Goal: Check status

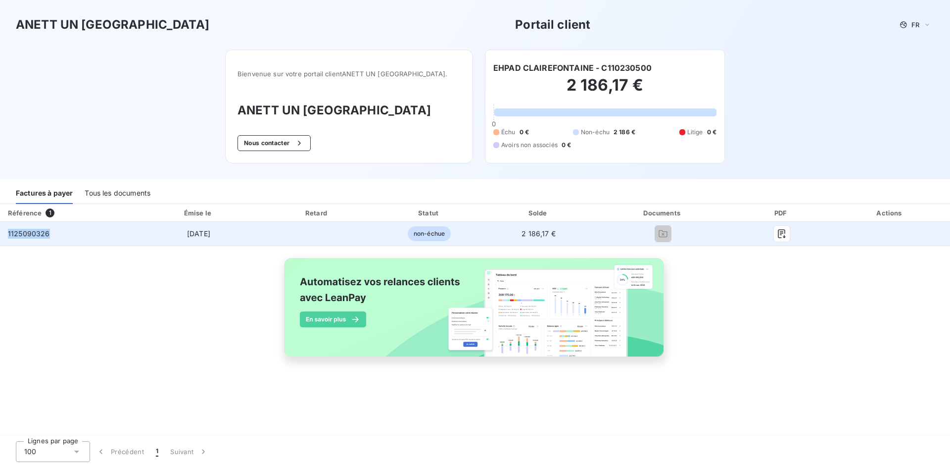
drag, startPoint x: 58, startPoint y: 237, endPoint x: 3, endPoint y: 235, distance: 55.5
click at [3, 235] on td "1125090326" at bounding box center [68, 234] width 137 height 24
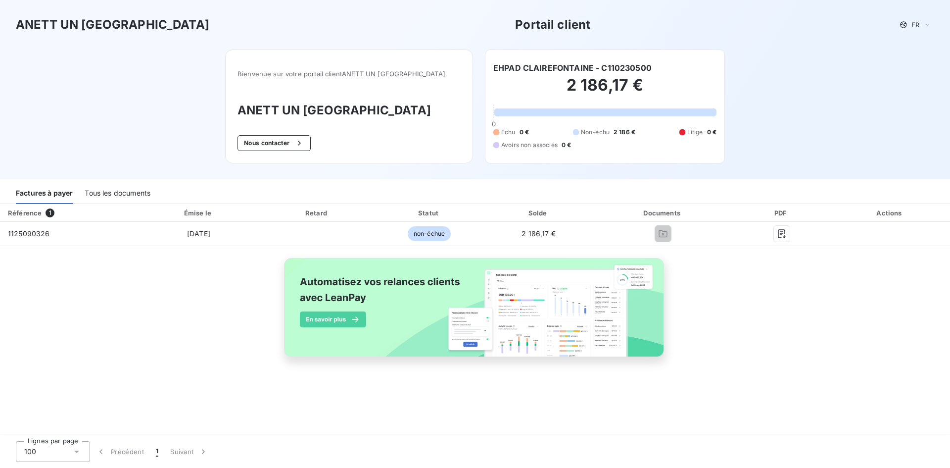
click at [127, 294] on div "Référence 1 Émise le Retard Statut Solde Documents PDF Actions 1125090326 [DATE…" at bounding box center [475, 292] width 950 height 176
click at [117, 185] on div "Tous les documents" at bounding box center [118, 193] width 66 height 21
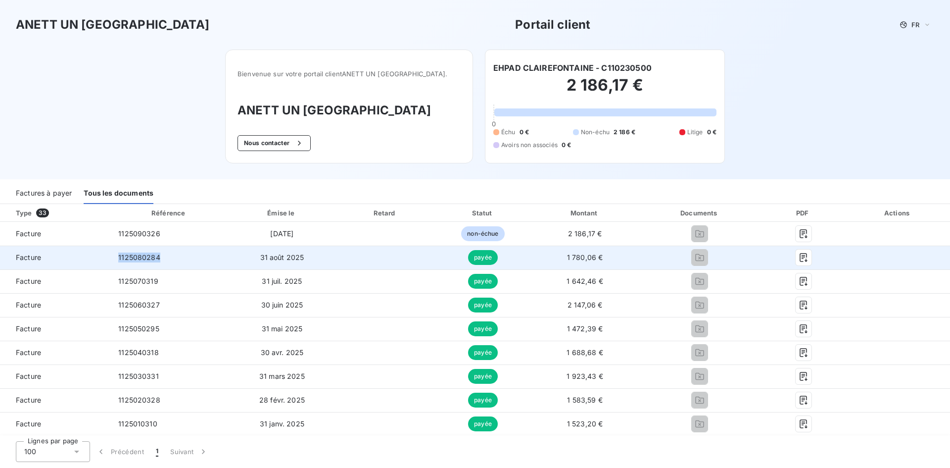
drag, startPoint x: 164, startPoint y: 255, endPoint x: 89, endPoint y: 256, distance: 74.8
click at [89, 256] on tr "Facture 1125080284 31 août 2025 payée 1 780,06 €" at bounding box center [475, 258] width 950 height 24
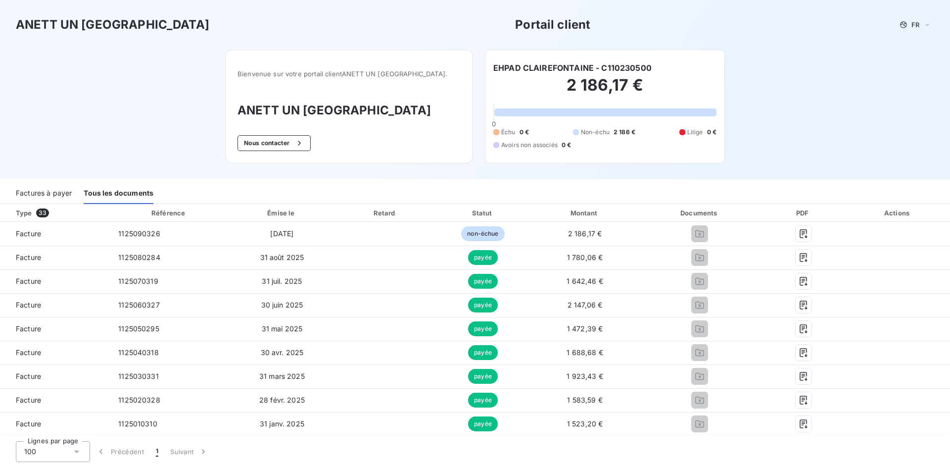
click at [740, 131] on div "ANETT UN PAYS DE LOIRE Portail client FR Bienvenue sur votre portail client ANE…" at bounding box center [475, 89] width 950 height 179
click at [119, 112] on div "ANETT UN PAYS DE LOIRE Portail client FR Bienvenue sur votre portail client ANE…" at bounding box center [475, 89] width 950 height 179
